Goal: Task Accomplishment & Management: Use online tool/utility

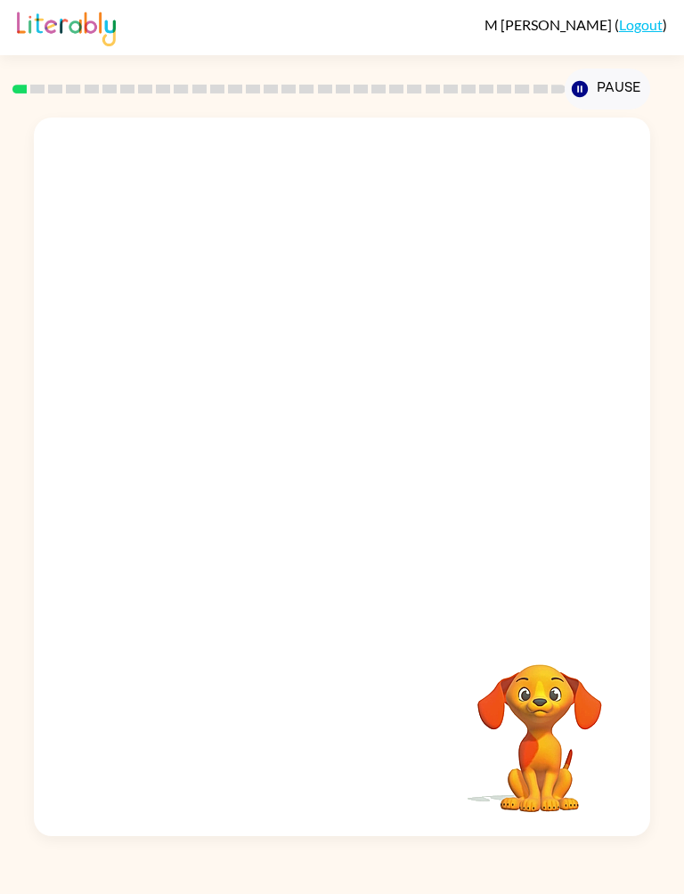
click at [624, 89] on button "Pause Pause" at bounding box center [607, 89] width 85 height 41
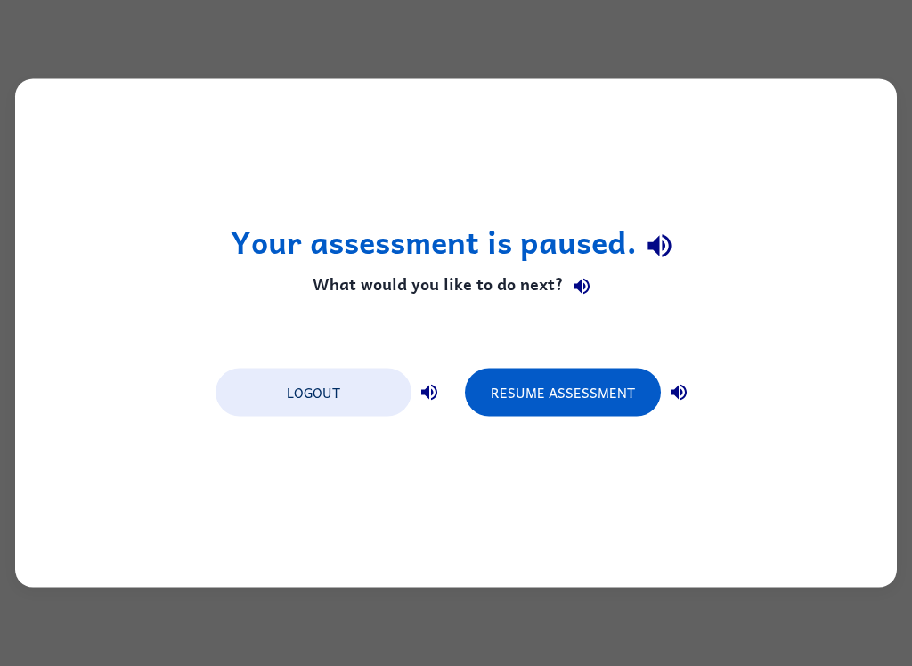
click at [599, 390] on button "Resume Assessment" at bounding box center [563, 393] width 196 height 48
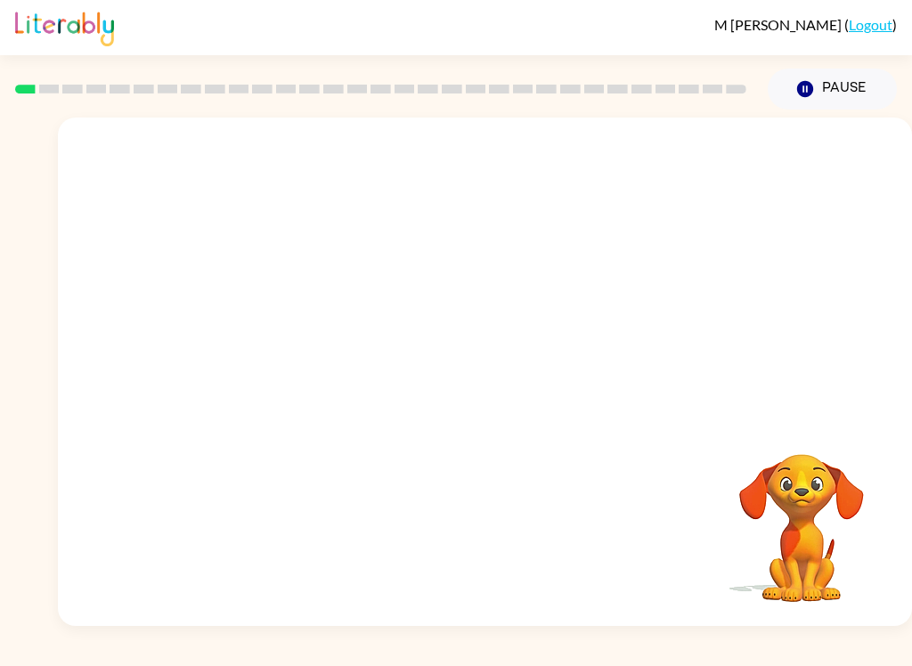
click at [683, 92] on button "Pause Pause" at bounding box center [832, 89] width 129 height 41
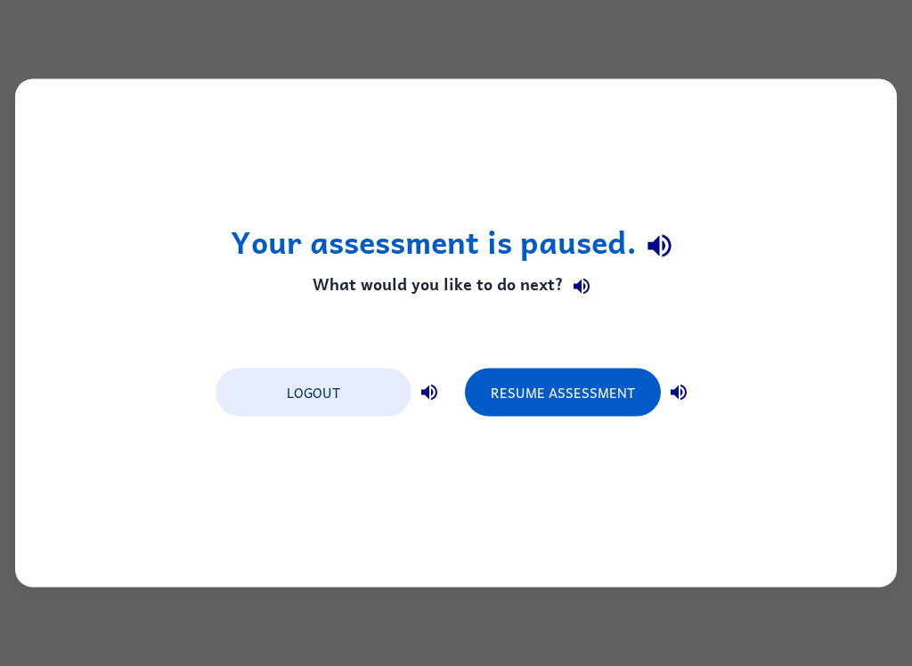
click at [1, 179] on div "Your assessment is paused. What would you like to do next? Logout Resume Assess…" at bounding box center [456, 333] width 912 height 666
click at [572, 400] on button "Resume Assessment" at bounding box center [563, 393] width 196 height 48
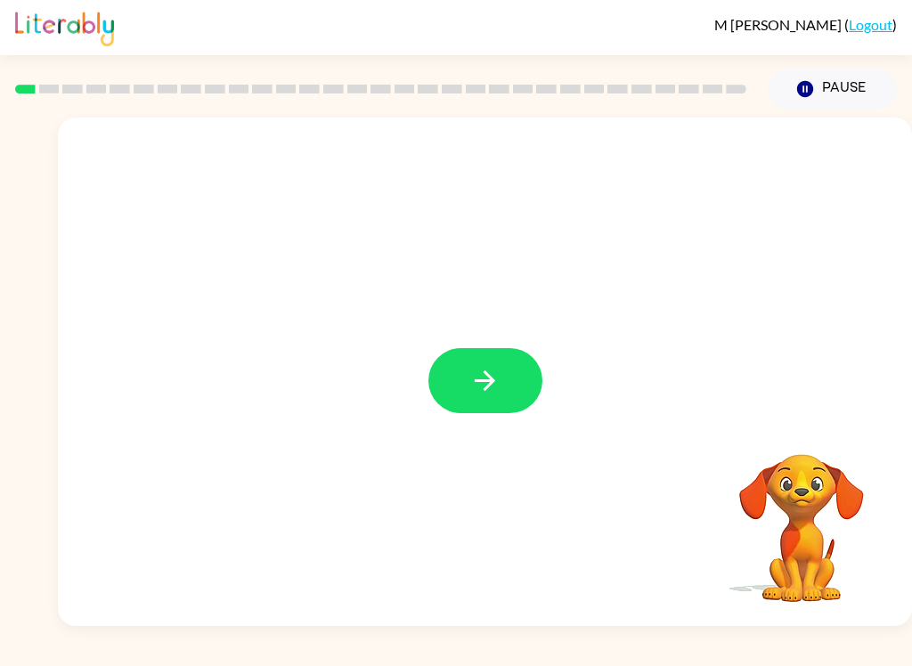
click at [492, 382] on icon "button" at bounding box center [485, 380] width 20 height 20
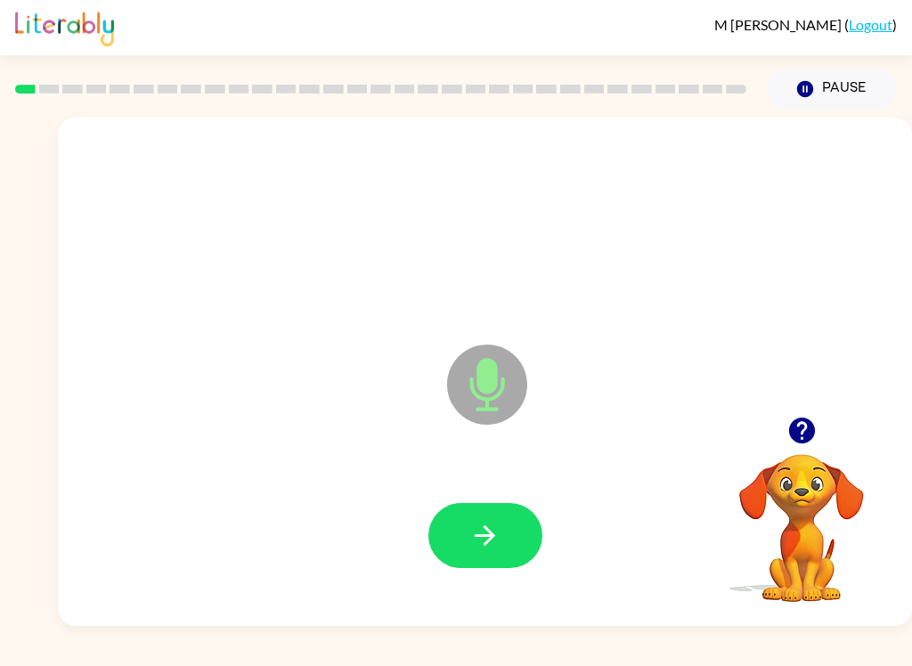
click at [515, 531] on button "button" at bounding box center [485, 535] width 114 height 65
click at [483, 364] on icon "Microphone The Microphone is here when it is your turn to talk" at bounding box center [576, 407] width 267 height 134
click at [508, 379] on icon at bounding box center [487, 385] width 80 height 80
click at [492, 375] on icon "Microphone The Microphone is here when it is your turn to talk" at bounding box center [576, 407] width 267 height 134
click at [485, 549] on icon "button" at bounding box center [484, 535] width 31 height 31
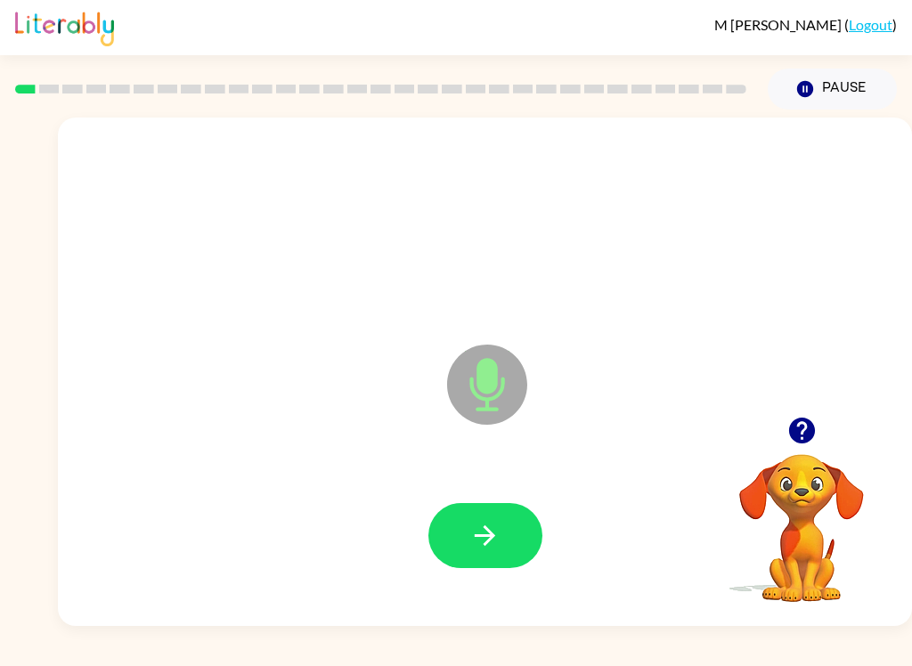
click at [500, 541] on icon "button" at bounding box center [484, 535] width 31 height 31
click at [505, 535] on button "button" at bounding box center [485, 535] width 114 height 65
click at [495, 538] on icon "button" at bounding box center [484, 535] width 31 height 31
click at [518, 552] on button "button" at bounding box center [485, 535] width 114 height 65
click at [495, 514] on button "button" at bounding box center [485, 535] width 114 height 65
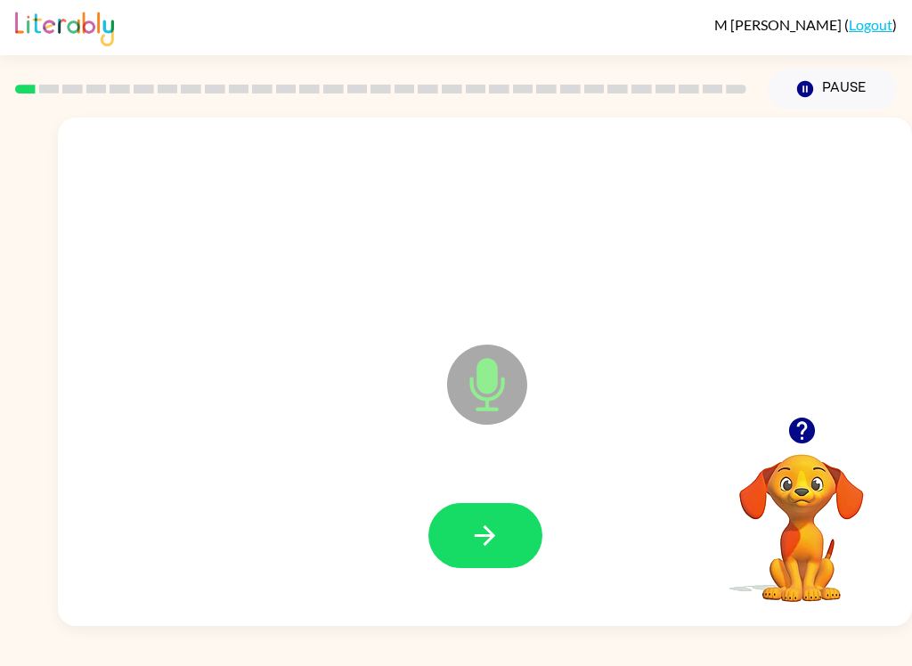
click at [493, 364] on icon "Microphone The Microphone is here when it is your turn to talk" at bounding box center [576, 407] width 267 height 134
click at [497, 393] on icon at bounding box center [487, 385] width 80 height 80
click at [520, 584] on div at bounding box center [485, 536] width 818 height 146
click at [521, 528] on button "button" at bounding box center [485, 535] width 114 height 65
click at [494, 529] on icon "button" at bounding box center [484, 535] width 31 height 31
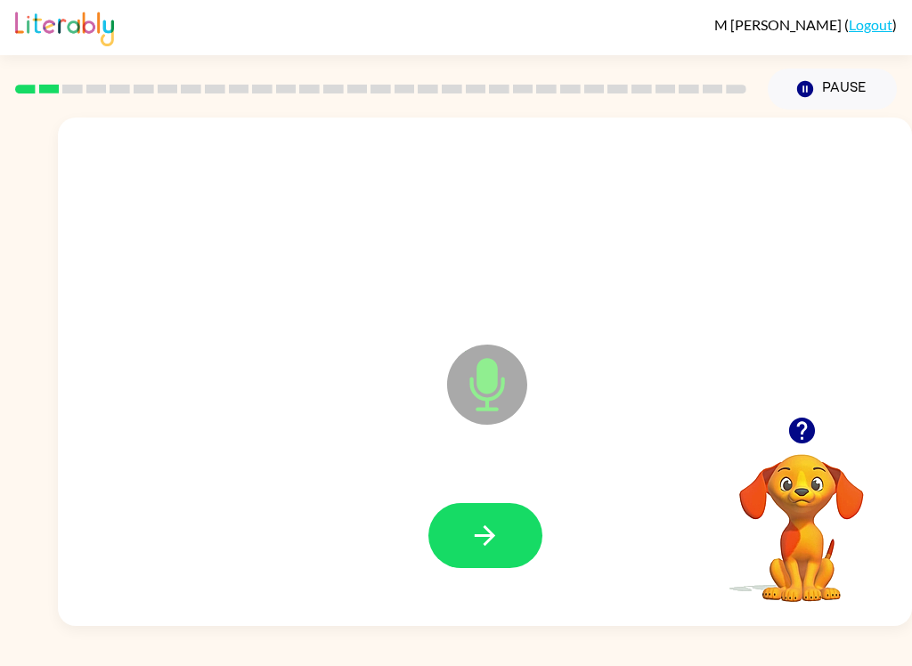
click at [509, 547] on button "button" at bounding box center [485, 535] width 114 height 65
click at [480, 549] on icon "button" at bounding box center [484, 535] width 31 height 31
click at [511, 532] on button "button" at bounding box center [485, 535] width 114 height 65
click at [491, 532] on icon "button" at bounding box center [485, 535] width 20 height 20
click at [510, 517] on button "button" at bounding box center [485, 535] width 114 height 65
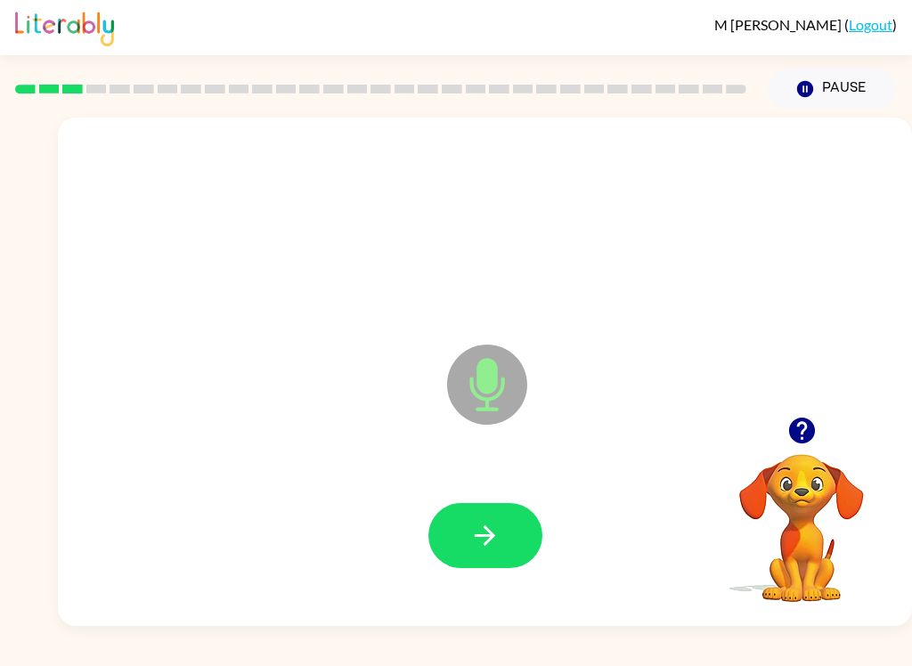
click at [509, 535] on button "button" at bounding box center [485, 535] width 114 height 65
click at [491, 544] on icon "button" at bounding box center [484, 535] width 31 height 31
click at [517, 530] on button "button" at bounding box center [485, 535] width 114 height 65
click at [507, 543] on button "button" at bounding box center [485, 535] width 114 height 65
click at [507, 525] on button "button" at bounding box center [485, 535] width 114 height 65
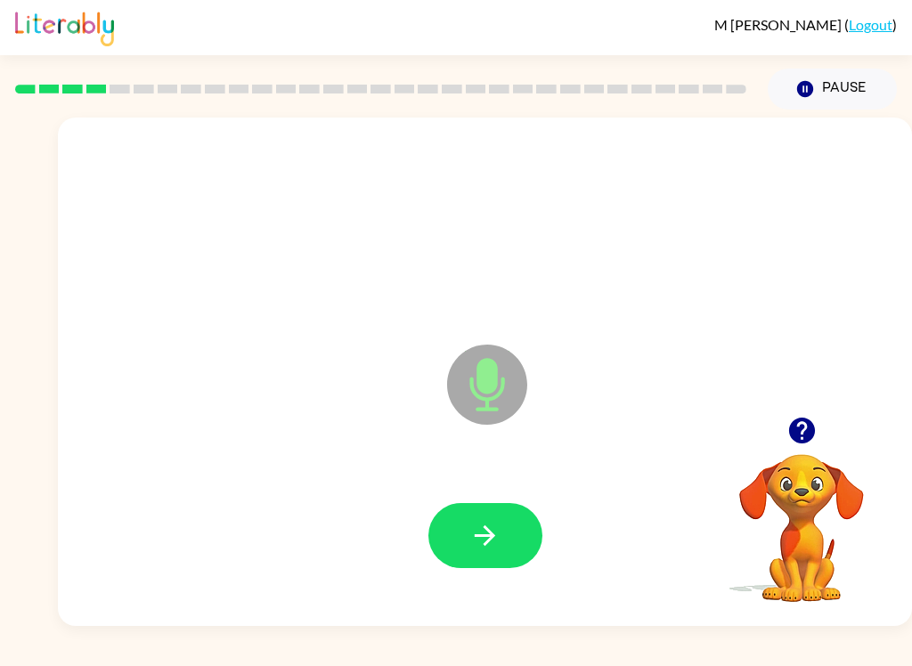
click at [508, 531] on button "button" at bounding box center [485, 535] width 114 height 65
click at [476, 545] on icon "button" at bounding box center [484, 535] width 31 height 31
click at [500, 515] on button "button" at bounding box center [485, 535] width 114 height 65
click at [506, 557] on button "button" at bounding box center [485, 535] width 114 height 65
click at [476, 544] on icon "button" at bounding box center [484, 535] width 31 height 31
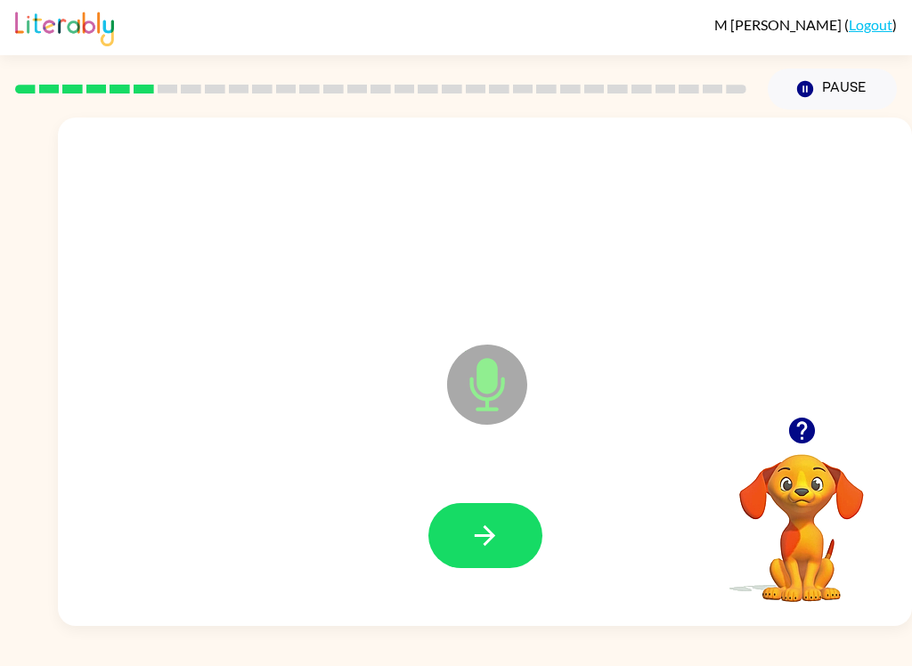
click at [481, 550] on icon "button" at bounding box center [484, 535] width 31 height 31
click at [508, 551] on button "button" at bounding box center [485, 535] width 114 height 65
click at [513, 539] on button "button" at bounding box center [485, 535] width 114 height 65
click at [496, 551] on icon "button" at bounding box center [484, 535] width 31 height 31
click at [485, 538] on icon "button" at bounding box center [484, 535] width 31 height 31
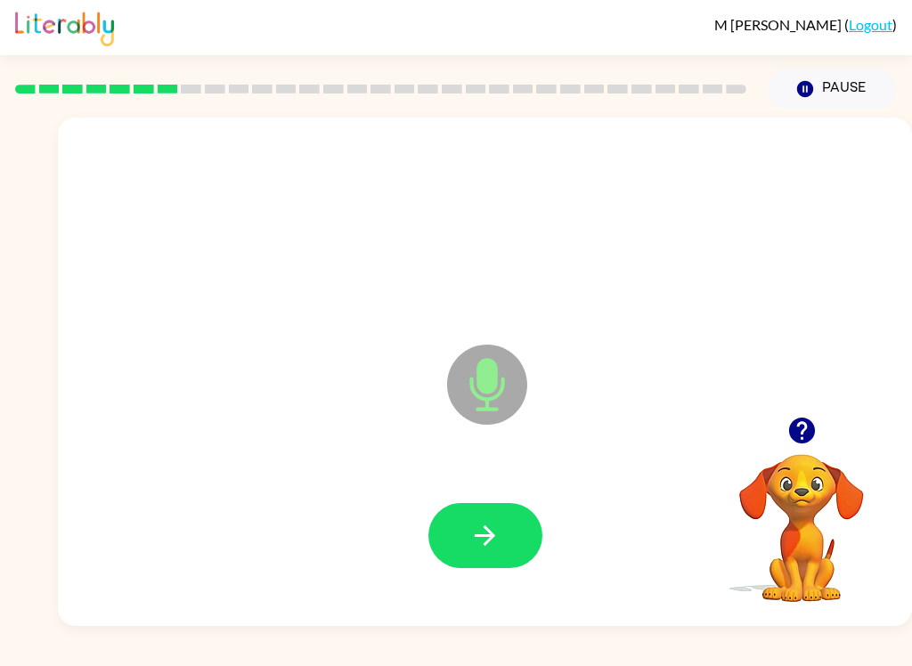
click at [530, 542] on button "button" at bounding box center [485, 535] width 114 height 65
click at [488, 532] on icon "button" at bounding box center [485, 535] width 20 height 20
click at [502, 532] on button "button" at bounding box center [485, 535] width 114 height 65
click at [505, 546] on button "button" at bounding box center [485, 535] width 114 height 65
click at [481, 524] on icon "button" at bounding box center [484, 535] width 31 height 31
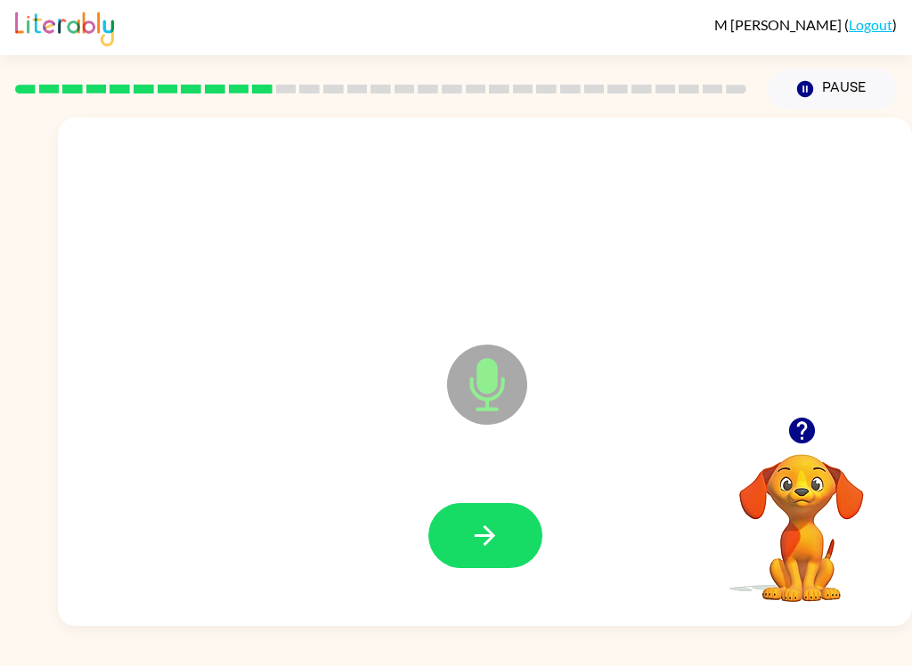
click at [510, 542] on button "button" at bounding box center [485, 535] width 114 height 65
click at [503, 520] on button "button" at bounding box center [485, 535] width 114 height 65
click at [508, 555] on button "button" at bounding box center [485, 535] width 114 height 65
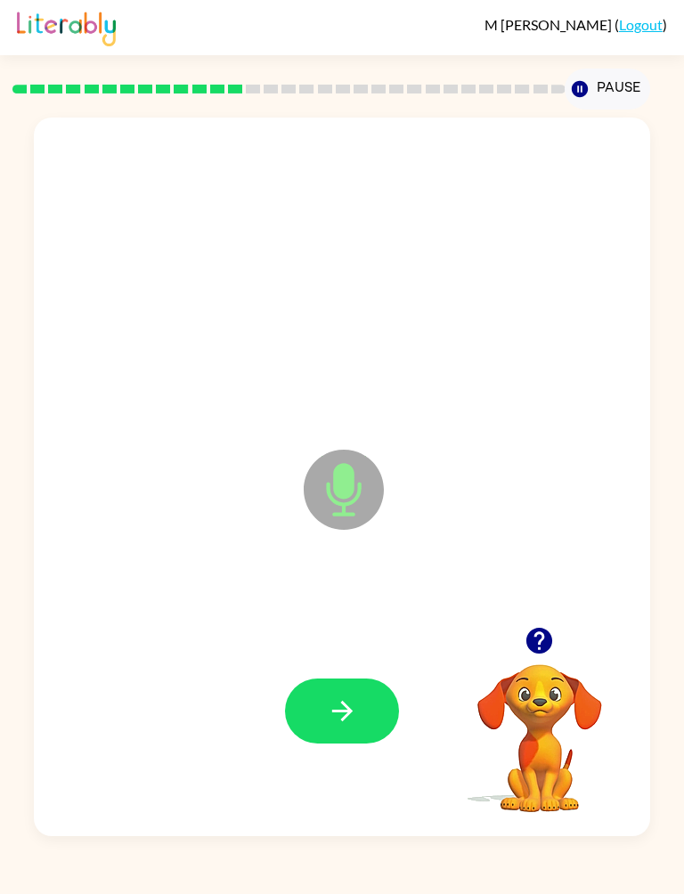
click at [346, 718] on icon "button" at bounding box center [341, 710] width 20 height 20
click at [344, 702] on icon "button" at bounding box center [342, 711] width 31 height 31
click at [340, 718] on icon "button" at bounding box center [342, 711] width 31 height 31
click at [343, 713] on icon "button" at bounding box center [342, 711] width 31 height 31
click at [353, 698] on icon "button" at bounding box center [342, 711] width 31 height 31
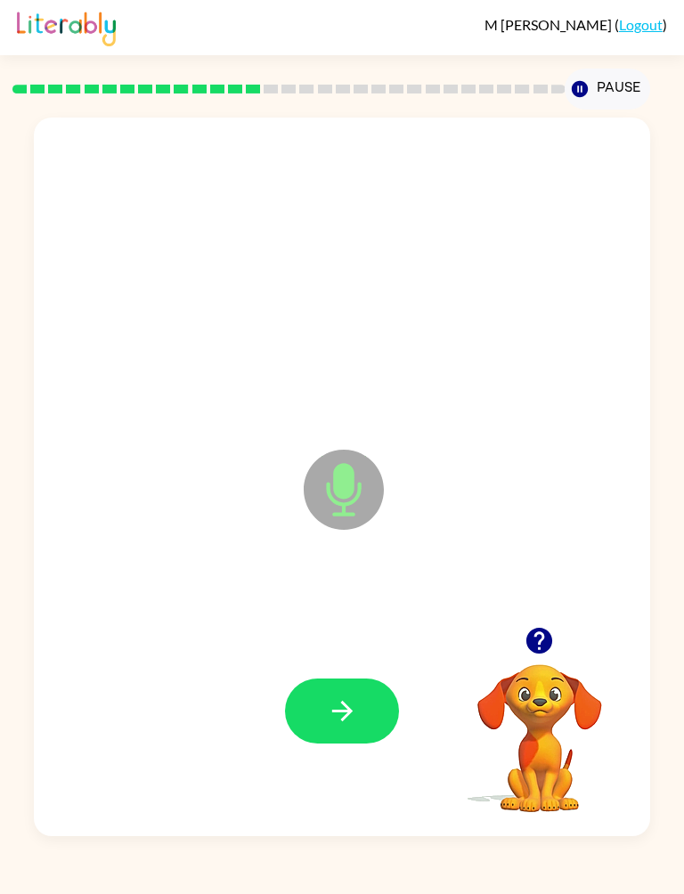
click at [329, 703] on icon "button" at bounding box center [342, 711] width 31 height 31
click at [343, 702] on icon "button" at bounding box center [341, 710] width 20 height 20
click at [338, 723] on icon "button" at bounding box center [342, 711] width 31 height 31
click at [341, 712] on icon "button" at bounding box center [341, 710] width 20 height 20
click at [342, 708] on icon "button" at bounding box center [342, 711] width 31 height 31
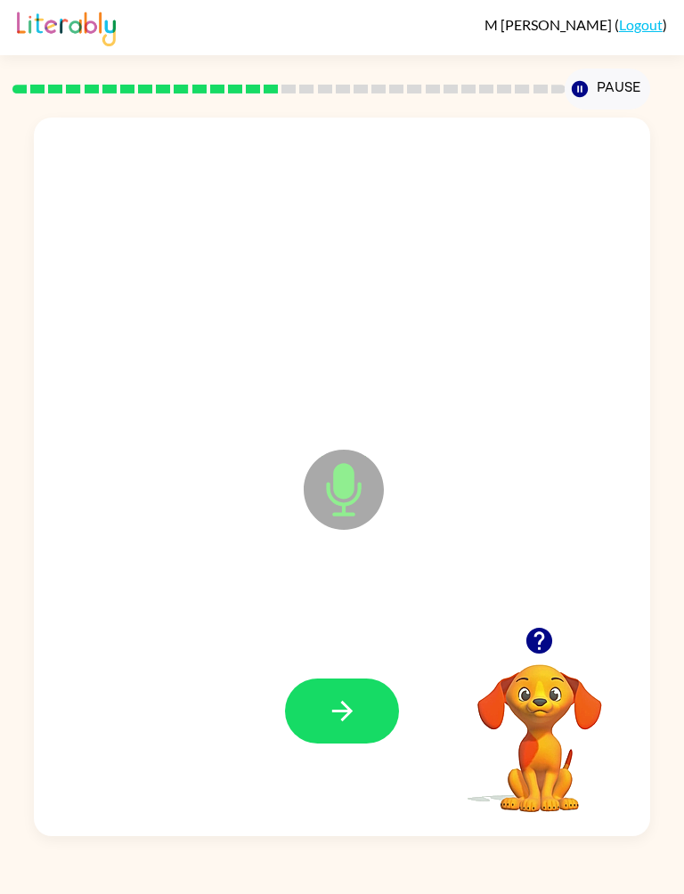
click at [340, 708] on icon "button" at bounding box center [342, 711] width 31 height 31
click at [328, 707] on icon "button" at bounding box center [342, 711] width 31 height 31
click at [341, 698] on icon "button" at bounding box center [342, 711] width 31 height 31
click at [324, 705] on button "button" at bounding box center [342, 711] width 114 height 65
click at [382, 682] on button "button" at bounding box center [342, 711] width 114 height 65
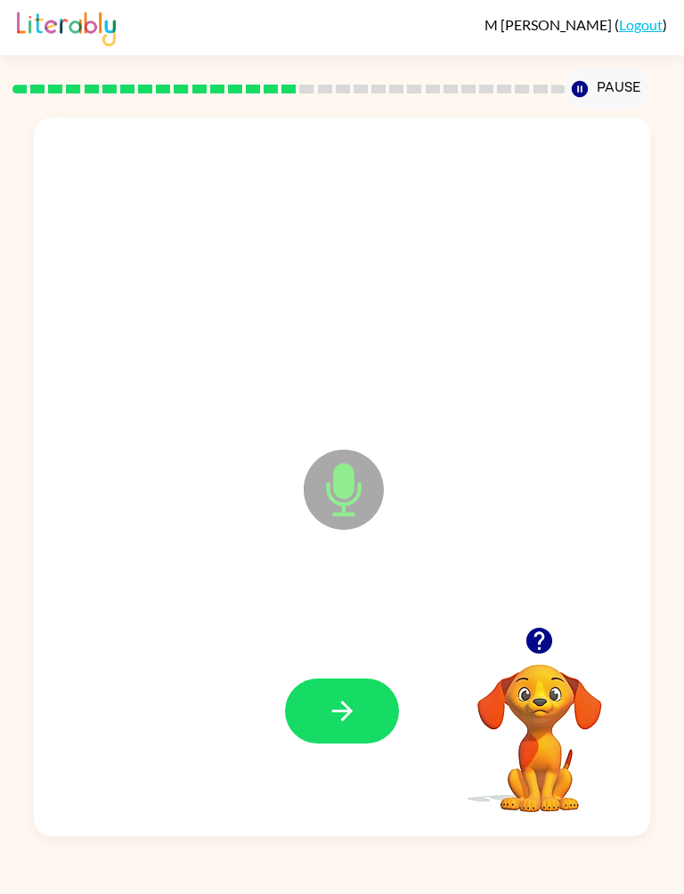
click at [364, 735] on button "button" at bounding box center [342, 711] width 114 height 65
click at [348, 695] on button "button" at bounding box center [342, 711] width 114 height 65
click at [336, 724] on icon "button" at bounding box center [342, 711] width 31 height 31
click at [379, 708] on button "button" at bounding box center [342, 711] width 114 height 65
click at [344, 713] on icon "button" at bounding box center [342, 711] width 31 height 31
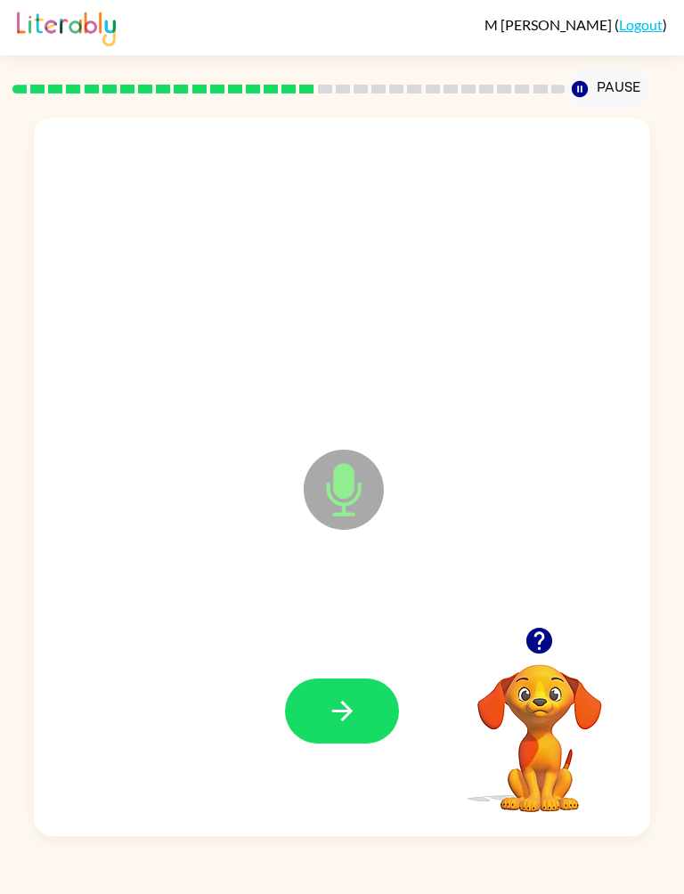
click at [364, 711] on button "button" at bounding box center [342, 711] width 114 height 65
click at [346, 704] on icon "button" at bounding box center [341, 710] width 20 height 20
click at [340, 711] on icon "button" at bounding box center [341, 710] width 20 height 20
click at [367, 705] on button "button" at bounding box center [342, 711] width 114 height 65
click at [341, 716] on icon "button" at bounding box center [342, 711] width 31 height 31
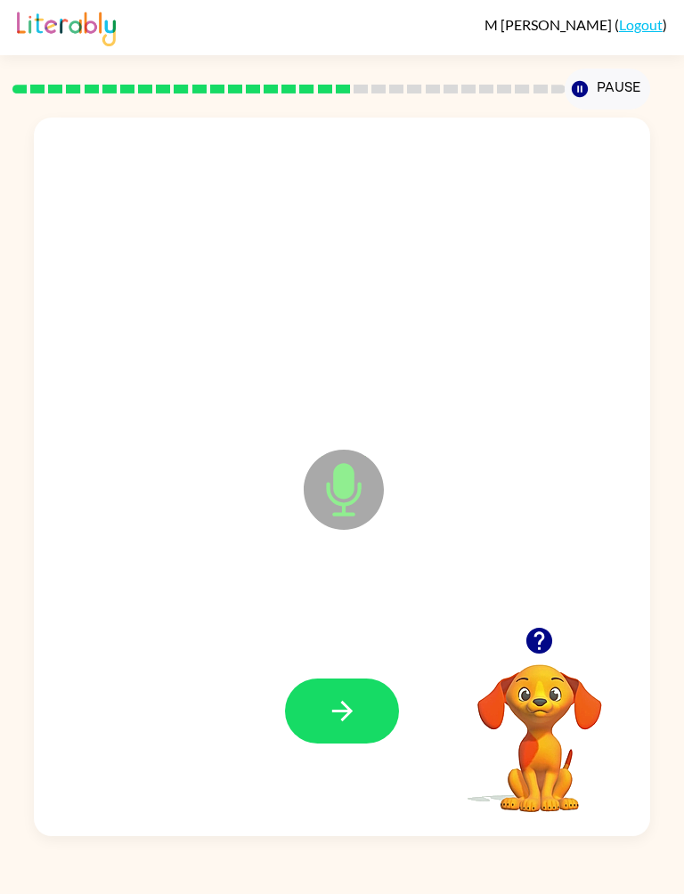
click at [327, 712] on icon "button" at bounding box center [342, 711] width 31 height 31
click at [341, 719] on icon "button" at bounding box center [342, 711] width 31 height 31
click at [361, 712] on button "button" at bounding box center [342, 711] width 114 height 65
click at [349, 719] on icon "button" at bounding box center [342, 711] width 31 height 31
click at [358, 716] on button "button" at bounding box center [342, 711] width 114 height 65
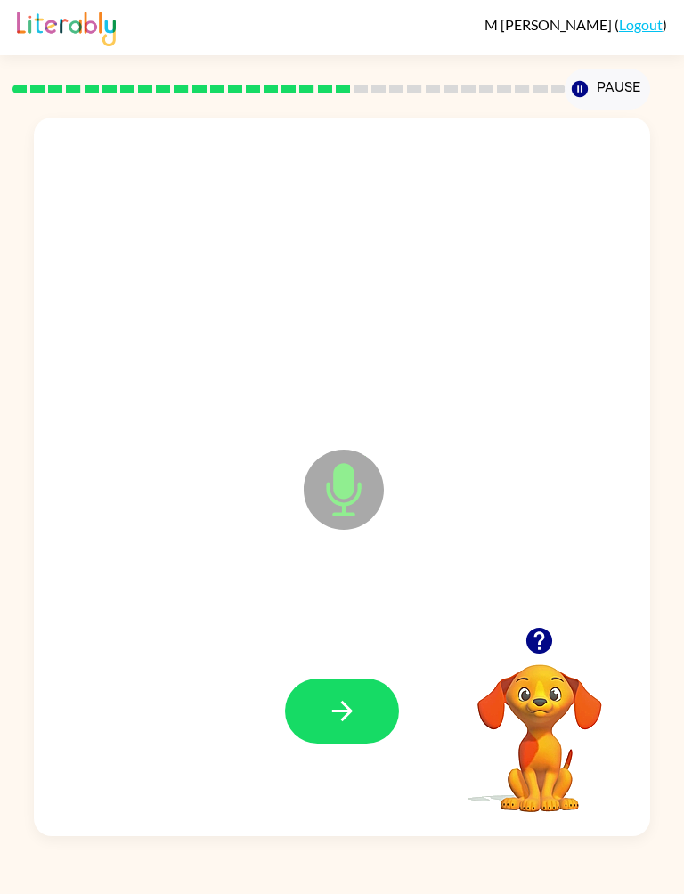
click at [366, 710] on button "button" at bounding box center [342, 711] width 114 height 65
click at [338, 706] on icon "button" at bounding box center [342, 711] width 31 height 31
click at [346, 712] on icon "button" at bounding box center [341, 710] width 20 height 20
click at [364, 724] on button "button" at bounding box center [342, 711] width 114 height 65
click at [367, 714] on button "button" at bounding box center [342, 711] width 114 height 65
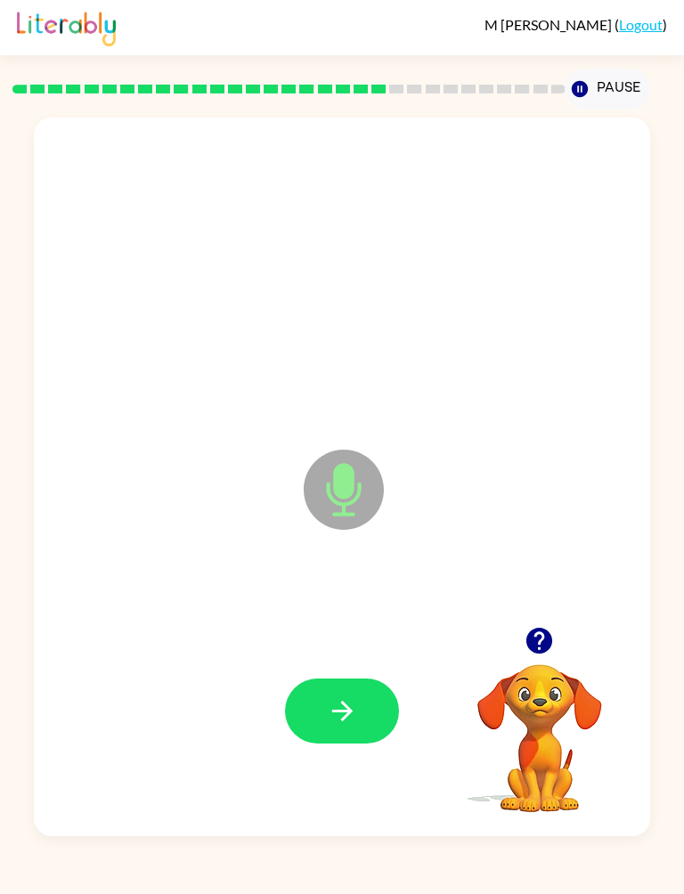
click at [367, 718] on button "button" at bounding box center [342, 711] width 114 height 65
click at [365, 725] on button "button" at bounding box center [342, 711] width 114 height 65
click at [348, 712] on icon "button" at bounding box center [341, 710] width 20 height 20
click at [336, 704] on icon "button" at bounding box center [342, 711] width 31 height 31
click at [357, 709] on icon "button" at bounding box center [342, 711] width 31 height 31
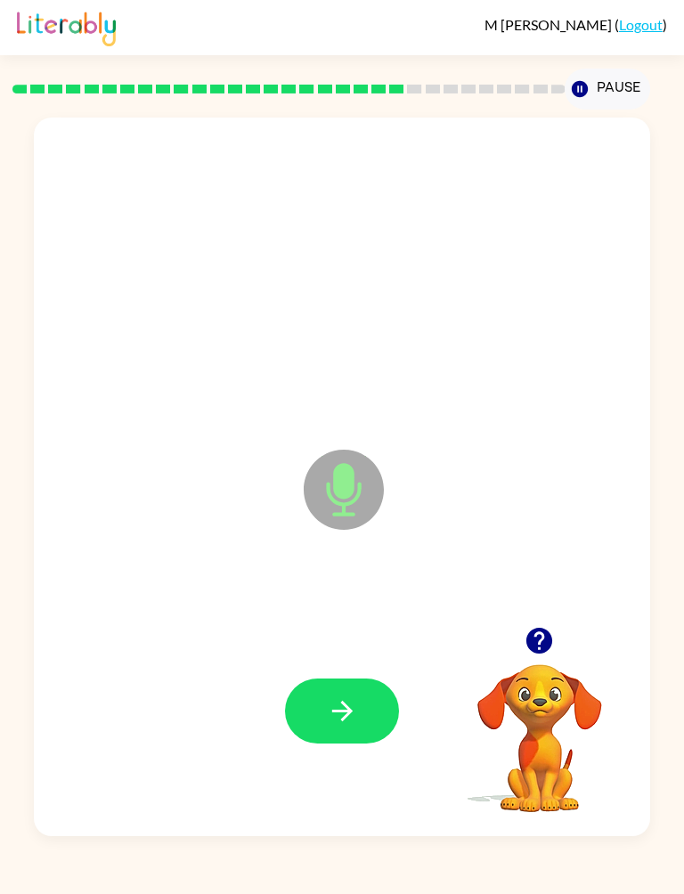
click at [344, 696] on icon "button" at bounding box center [342, 711] width 31 height 31
click at [369, 724] on button "button" at bounding box center [342, 711] width 114 height 65
click at [353, 717] on icon "button" at bounding box center [342, 711] width 31 height 31
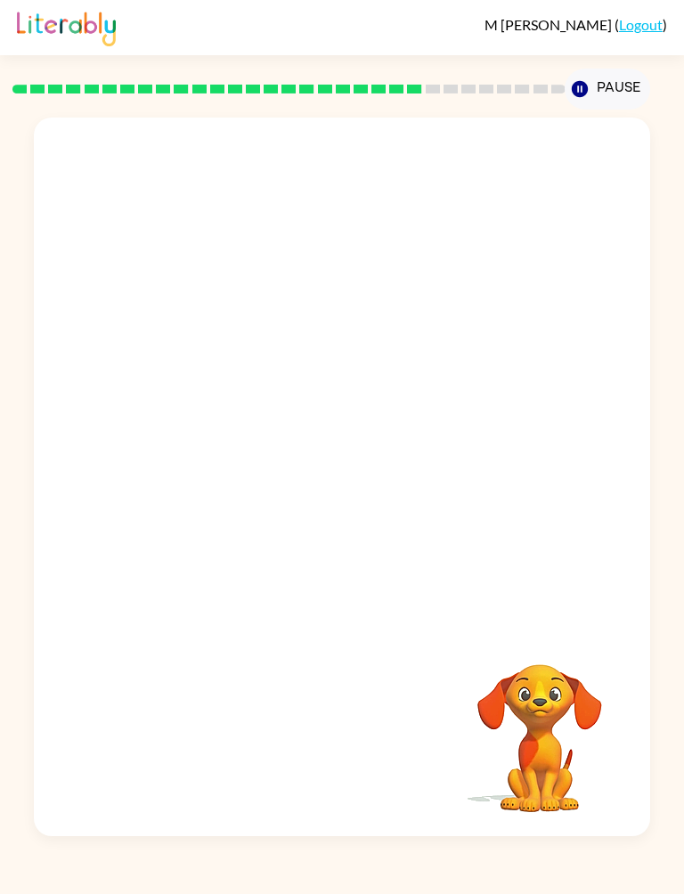
click at [584, 90] on icon "button" at bounding box center [580, 89] width 16 height 16
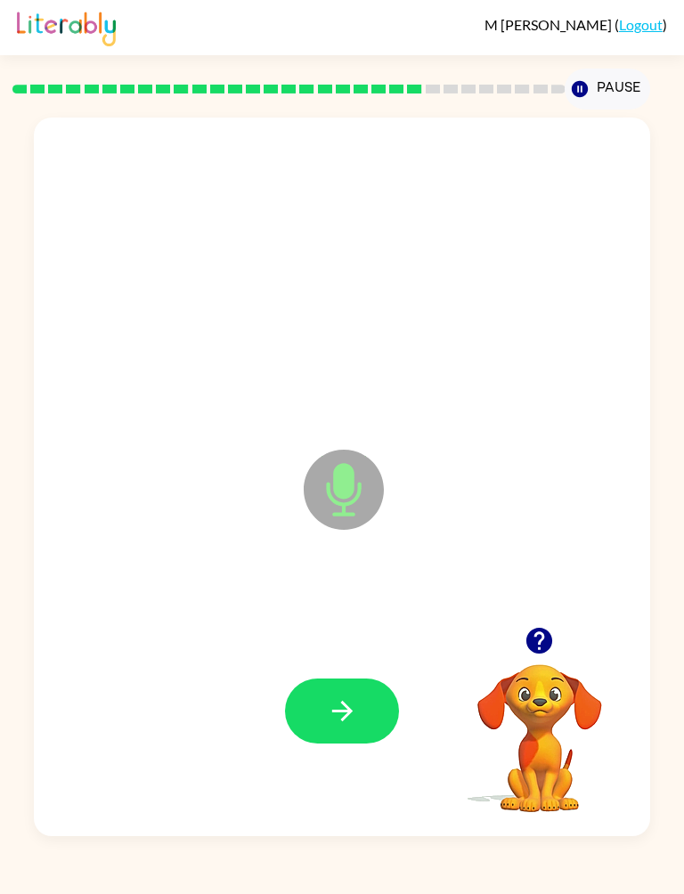
click at [583, 90] on icon "button" at bounding box center [580, 89] width 16 height 16
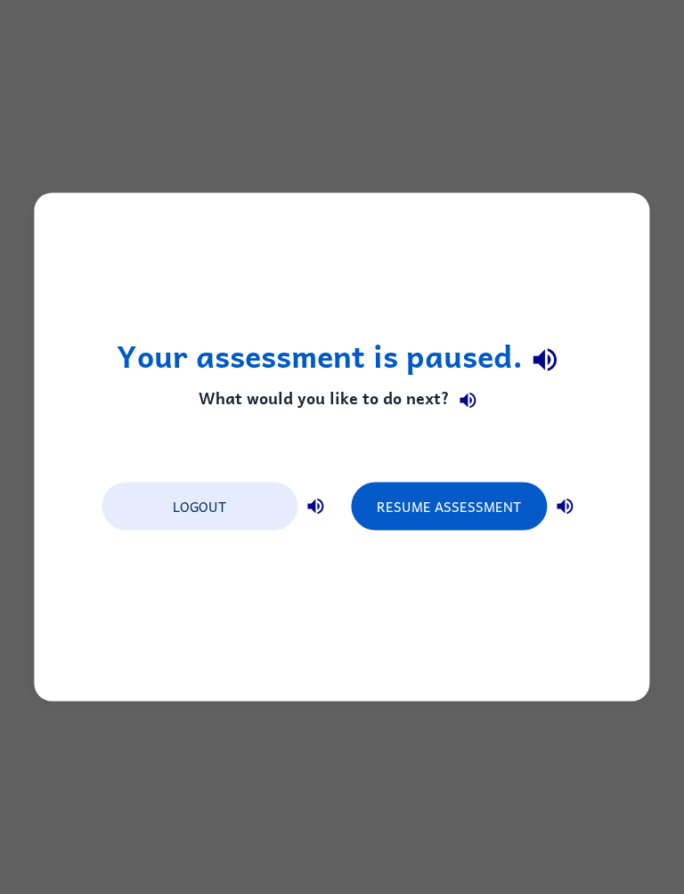
click at [472, 506] on button "Resume Assessment" at bounding box center [449, 507] width 196 height 48
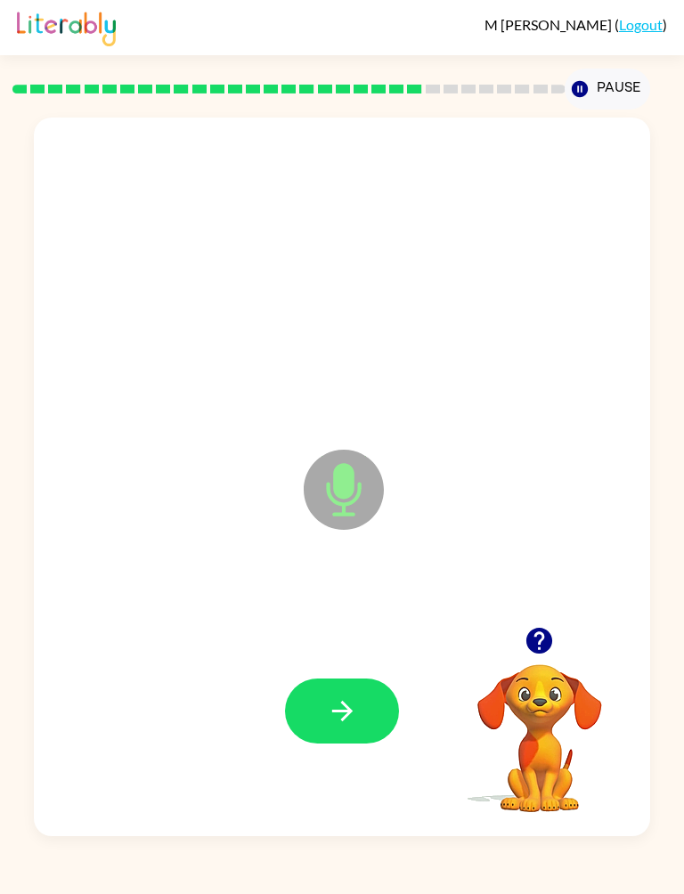
click at [370, 707] on button "button" at bounding box center [342, 711] width 114 height 65
click at [336, 694] on button "button" at bounding box center [342, 711] width 114 height 65
click at [347, 704] on icon "button" at bounding box center [342, 711] width 31 height 31
click at [369, 715] on button "button" at bounding box center [342, 711] width 114 height 65
click at [358, 716] on button "button" at bounding box center [342, 711] width 114 height 65
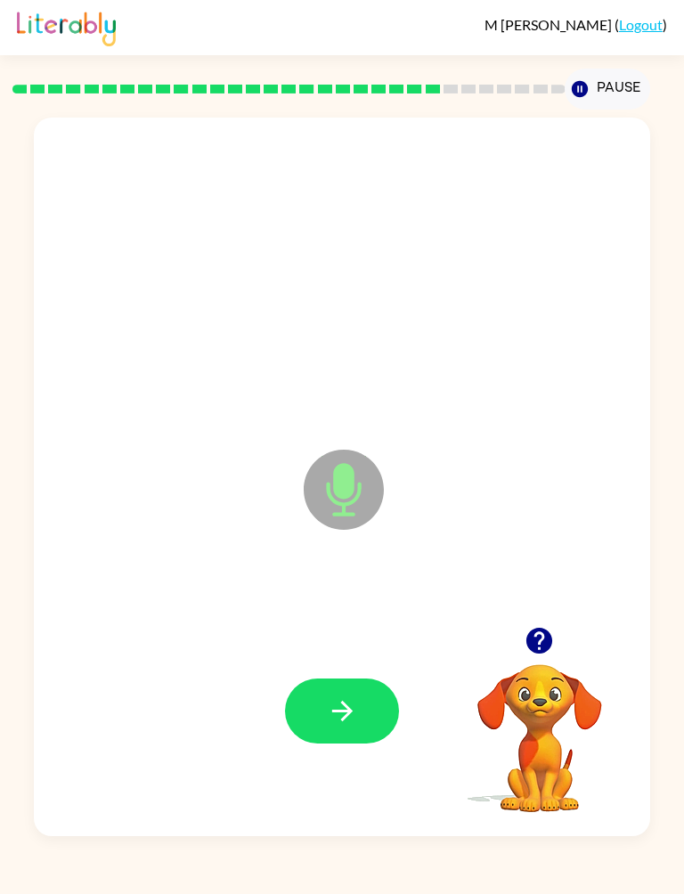
click at [357, 708] on icon "button" at bounding box center [342, 711] width 31 height 31
click at [349, 703] on icon "button" at bounding box center [342, 711] width 31 height 31
click at [338, 702] on icon "button" at bounding box center [342, 711] width 31 height 31
click at [358, 726] on button "button" at bounding box center [342, 711] width 114 height 65
click at [349, 710] on icon "button" at bounding box center [341, 710] width 20 height 20
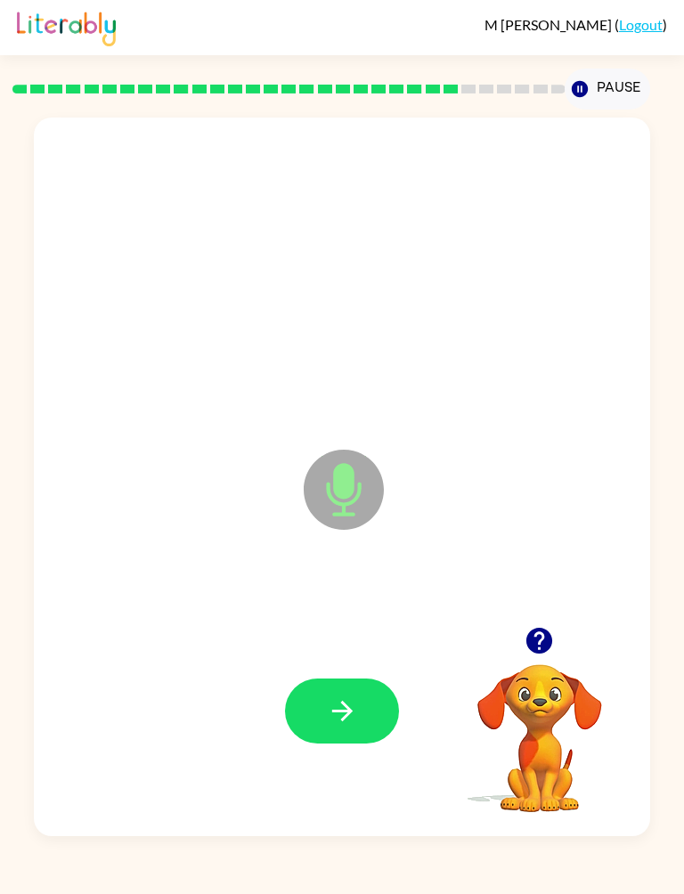
click at [341, 722] on icon "button" at bounding box center [342, 711] width 31 height 31
click at [366, 704] on button "button" at bounding box center [342, 711] width 114 height 65
click at [333, 717] on icon "button" at bounding box center [342, 711] width 31 height 31
click at [366, 718] on button "button" at bounding box center [342, 711] width 114 height 65
click at [358, 708] on button "button" at bounding box center [342, 711] width 114 height 65
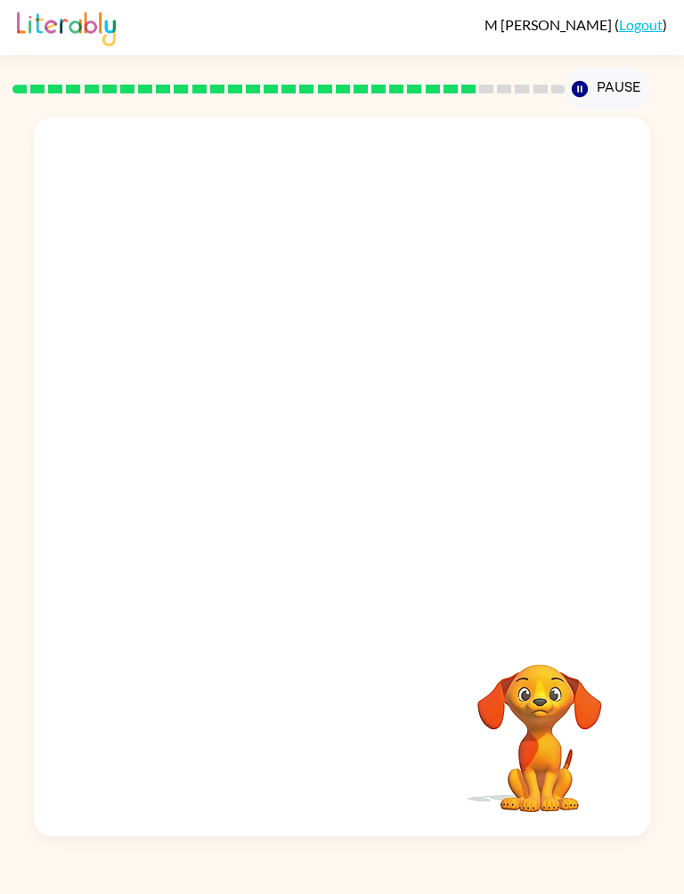
click at [578, 85] on icon "button" at bounding box center [580, 89] width 16 height 16
